Goal: Communication & Community: Answer question/provide support

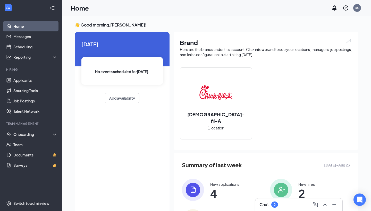
click at [273, 203] on div "2" at bounding box center [274, 205] width 7 height 6
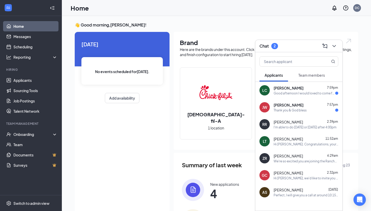
click at [292, 111] on div "Thank you & God bless" at bounding box center [290, 110] width 33 height 4
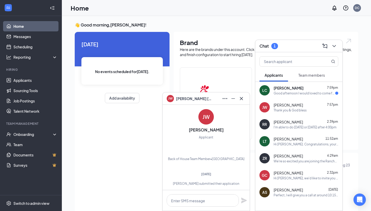
scroll to position [-167, 0]
click at [241, 97] on icon "Cross" at bounding box center [241, 99] width 6 height 6
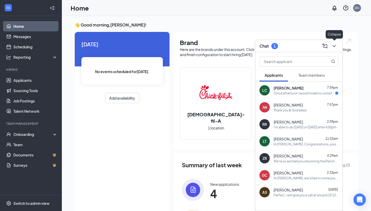
click at [334, 47] on icon "ChevronDown" at bounding box center [334, 46] width 6 height 6
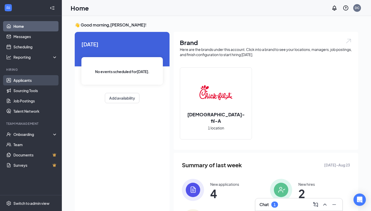
click at [38, 77] on link "Applicants" at bounding box center [35, 80] width 44 height 10
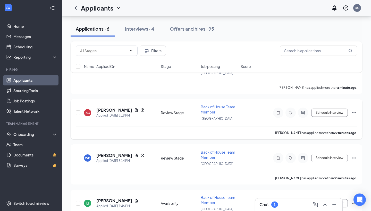
scroll to position [50, 0]
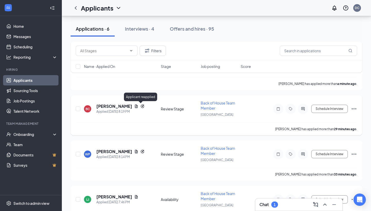
click at [140, 106] on icon "Reapply" at bounding box center [142, 106] width 4 height 4
click at [140, 105] on icon "Reapply" at bounding box center [142, 106] width 4 height 4
click at [105, 108] on h5 "[PERSON_NAME]" at bounding box center [114, 107] width 36 height 6
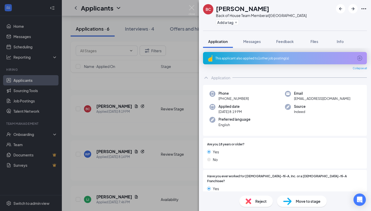
click at [302, 54] on div "This applicant also applied to 1 other job posting(s)" at bounding box center [285, 58] width 164 height 12
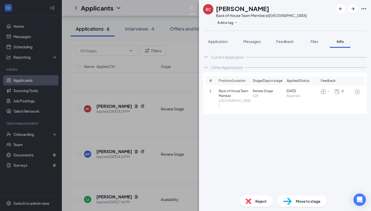
click at [354, 92] on div "- 0" at bounding box center [338, 92] width 34 height 6
click at [356, 92] on icon "ArrowCircle" at bounding box center [357, 92] width 6 height 6
click at [193, 10] on img at bounding box center [192, 10] width 6 height 10
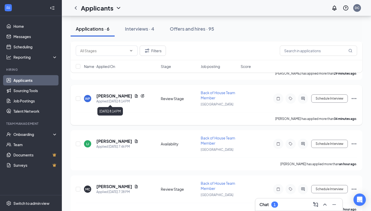
scroll to position [106, 0]
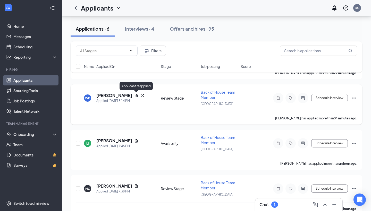
click at [141, 96] on icon "Reapply" at bounding box center [142, 95] width 3 height 3
click at [116, 97] on h5 "[PERSON_NAME]" at bounding box center [114, 96] width 36 height 6
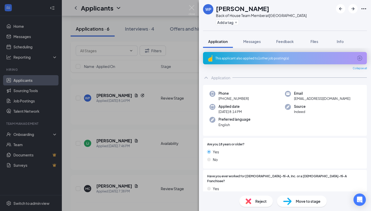
click at [304, 56] on div "This applicant also applied to 1 other job posting(s)" at bounding box center [284, 58] width 138 height 4
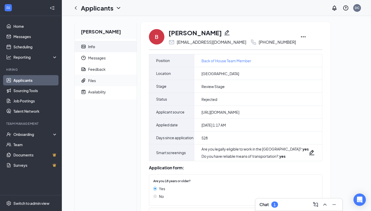
click at [117, 80] on span "Files" at bounding box center [110, 80] width 44 height 11
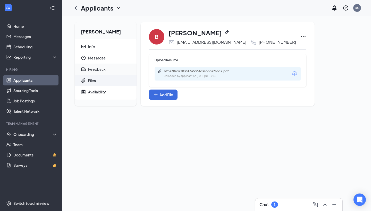
click at [115, 72] on span "Feedback" at bounding box center [110, 69] width 44 height 11
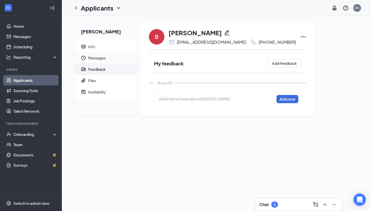
click at [110, 61] on span "Messages" at bounding box center [110, 57] width 44 height 11
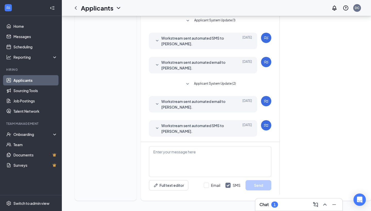
scroll to position [115, 0]
click at [32, 82] on link "Applicants" at bounding box center [35, 80] width 44 height 10
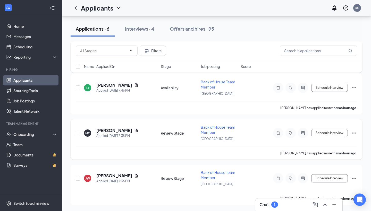
scroll to position [162, 0]
click at [152, 31] on div "Interviews · 4" at bounding box center [139, 29] width 29 height 6
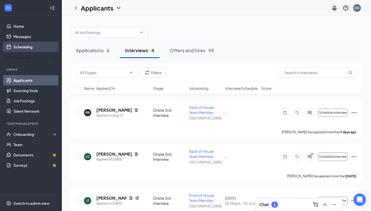
click at [40, 49] on link "Scheduling" at bounding box center [35, 47] width 44 height 10
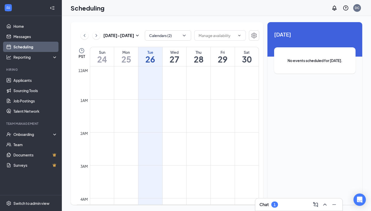
scroll to position [253, 0]
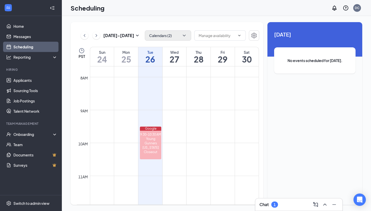
click at [162, 40] on button "Calendars (2)" at bounding box center [168, 35] width 46 height 10
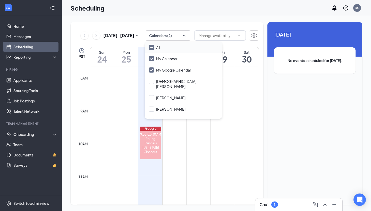
click at [154, 46] on label "All" at bounding box center [154, 47] width 11 height 5
click at [154, 46] on input "All" at bounding box center [154, 47] width 11 height 5
checkbox input "true"
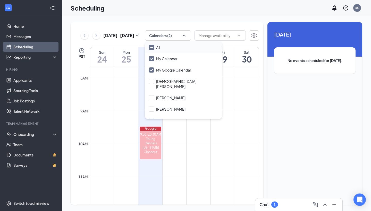
checkbox input "true"
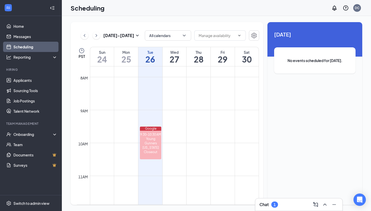
click at [163, 22] on div "Aug 24 - Aug 30 All calendars PST Sun 24 Mon 25 Tue 26 Wed 27 Thu 28 Fri 29 Sat…" at bounding box center [216, 113] width 309 height 195
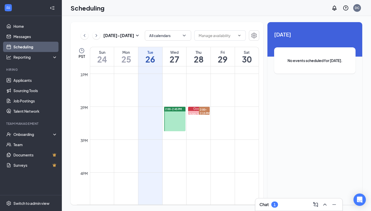
scroll to position [424, 0]
click at [178, 107] on span "2:00-2:45 PM" at bounding box center [173, 107] width 17 height 4
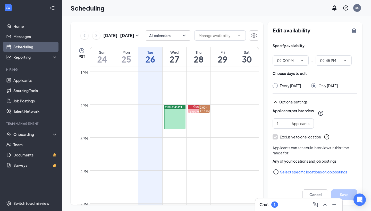
scroll to position [3, 0]
click at [353, 30] on icon "TrashOutline" at bounding box center [354, 30] width 5 height 5
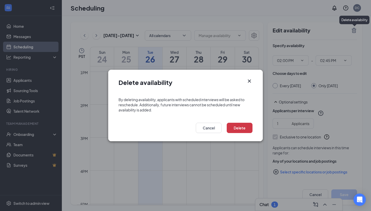
click at [250, 77] on div "Delete availability" at bounding box center [185, 81] width 155 height 22
click at [250, 79] on icon "Cross" at bounding box center [249, 81] width 6 height 6
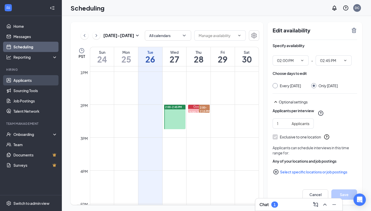
click at [34, 81] on link "Applicants" at bounding box center [35, 80] width 44 height 10
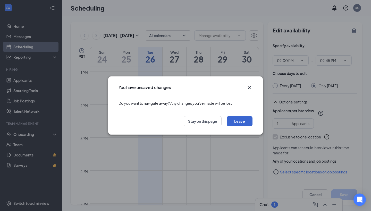
click at [240, 120] on button "Leave" at bounding box center [240, 121] width 26 height 10
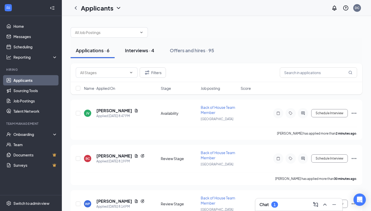
click at [142, 49] on div "Interviews · 4" at bounding box center [139, 50] width 29 height 6
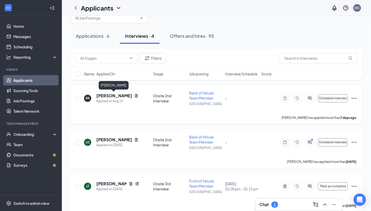
scroll to position [12, 0]
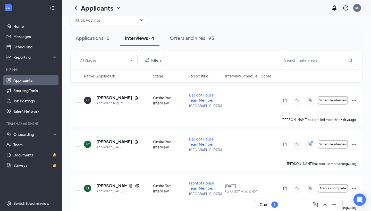
click at [278, 205] on div "1" at bounding box center [274, 205] width 7 height 6
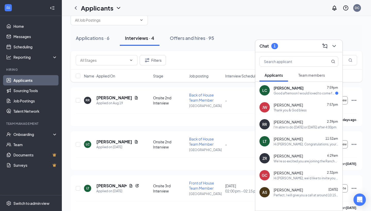
click at [282, 121] on span "[PERSON_NAME]" at bounding box center [288, 122] width 29 height 5
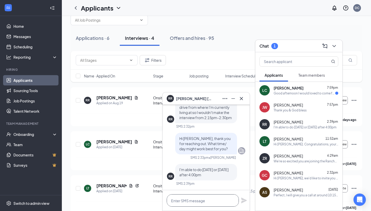
click at [190, 201] on textarea at bounding box center [203, 201] width 72 height 12
click at [195, 199] on textarea at bounding box center [203, 201] width 72 height 12
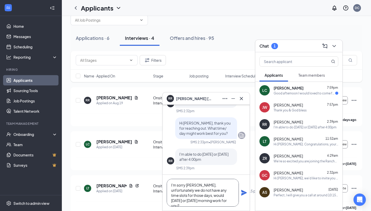
type textarea "I'm sorry Rolando, unfortunately we do not have any time slots for those days, …"
click at [247, 192] on div "I'm sorry Rolando, unfortunately we do not have any time slots for those days, …" at bounding box center [206, 193] width 87 height 36
click at [243, 191] on icon "Plane" at bounding box center [244, 193] width 6 height 6
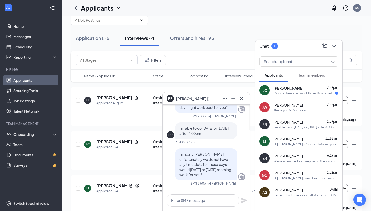
scroll to position [0, 0]
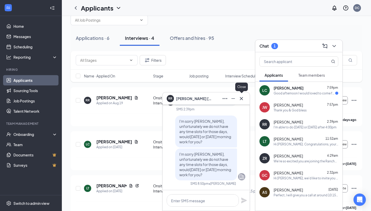
click at [241, 101] on icon "Cross" at bounding box center [241, 99] width 6 height 6
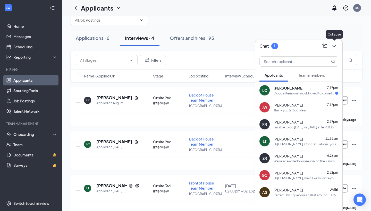
click at [336, 43] on icon "ChevronDown" at bounding box center [334, 46] width 6 height 6
